Goal: Browse casually

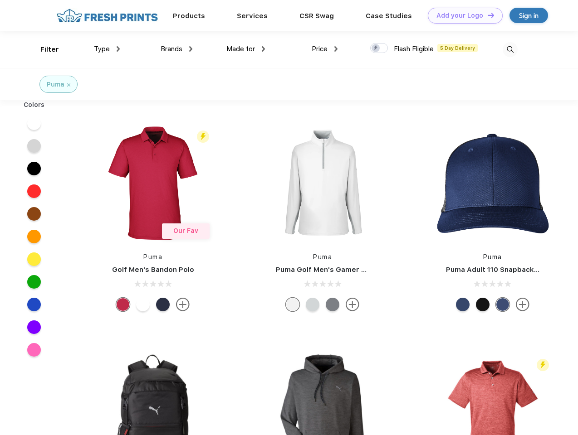
click at [461, 15] on link "Add your Logo Design Tool" at bounding box center [464, 16] width 75 height 16
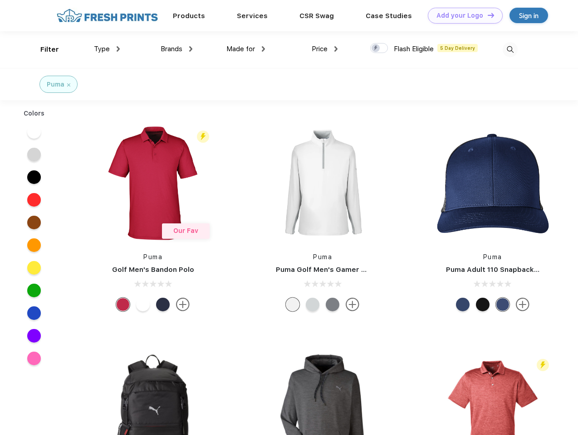
click at [0, 0] on div "Design Tool" at bounding box center [0, 0] width 0 height 0
click at [486, 15] on link "Add your Logo Design Tool" at bounding box center [464, 16] width 75 height 16
click at [44, 49] on div "Filter" at bounding box center [49, 49] width 19 height 10
click at [107, 49] on span "Type" at bounding box center [102, 49] width 16 height 8
click at [176, 49] on span "Brands" at bounding box center [171, 49] width 22 height 8
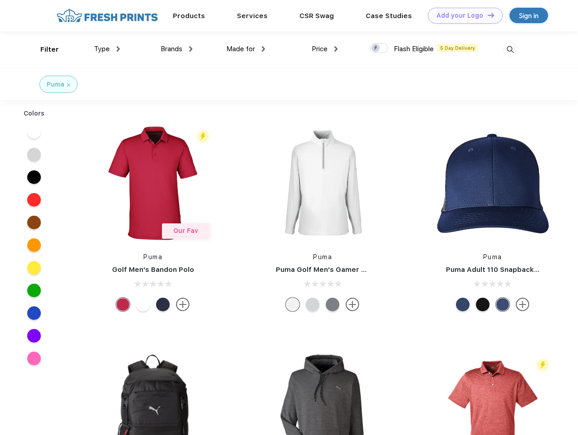
click at [246, 49] on span "Made for" at bounding box center [240, 49] width 29 height 8
click at [325, 49] on span "Price" at bounding box center [319, 49] width 16 height 8
click at [379, 49] on div at bounding box center [379, 48] width 18 height 10
click at [376, 49] on input "checkbox" at bounding box center [373, 46] width 6 height 6
checkbox input "true"
